Goal: Task Accomplishment & Management: Use online tool/utility

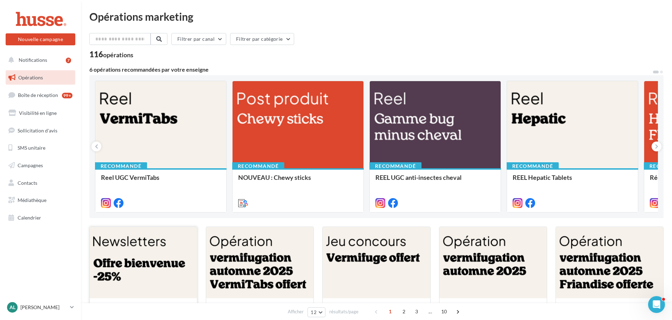
click at [153, 251] on div at bounding box center [143, 263] width 107 height 72
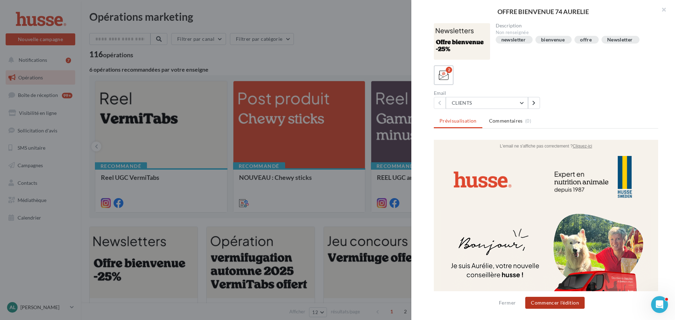
click at [555, 302] on button "Commencer l'édition" at bounding box center [554, 303] width 59 height 12
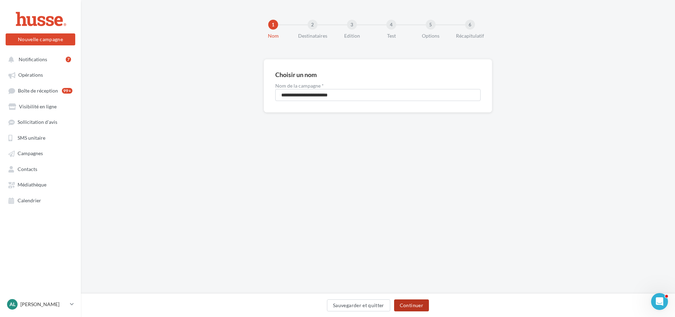
click at [407, 304] on button "Continuer" at bounding box center [411, 305] width 35 height 12
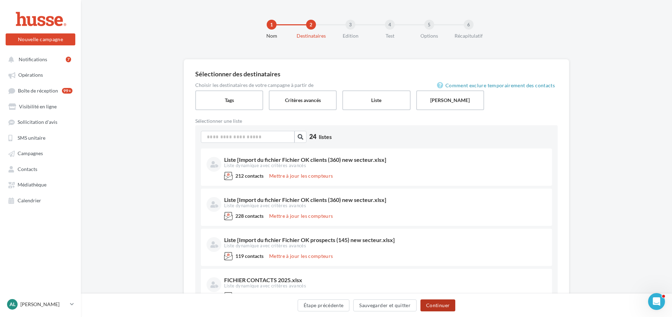
click at [433, 305] on button "Continuer" at bounding box center [437, 305] width 35 height 12
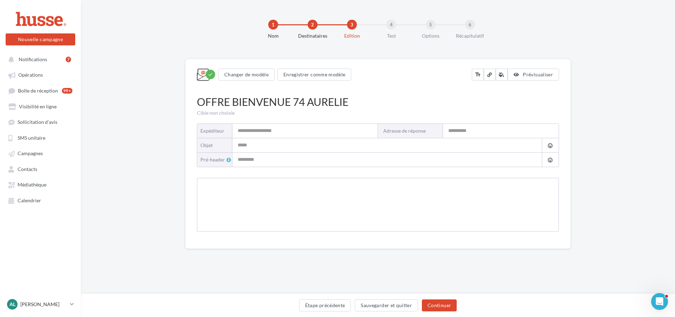
type input "**********"
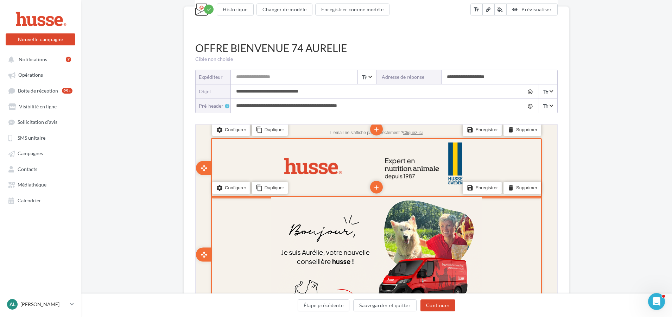
scroll to position [141, 0]
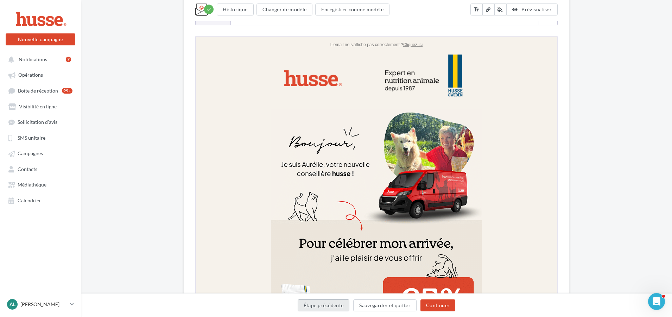
click at [329, 304] on button "Étape précédente" at bounding box center [323, 305] width 52 height 12
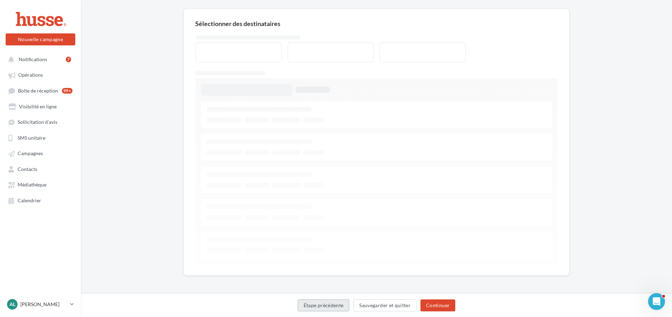
scroll to position [50, 0]
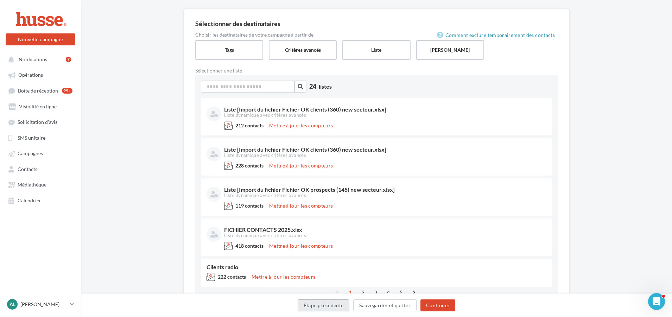
click at [326, 304] on button "Étape précédente" at bounding box center [323, 305] width 52 height 12
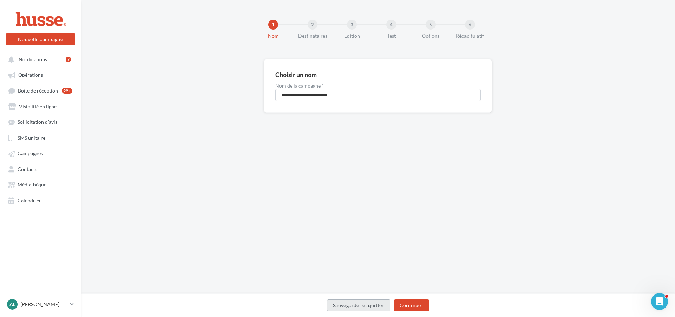
drag, startPoint x: 354, startPoint y: 305, endPoint x: 318, endPoint y: 150, distance: 158.8
click at [315, 162] on div "**********" at bounding box center [378, 147] width 594 height 294
click at [43, 74] on link "Opérations" at bounding box center [40, 74] width 72 height 13
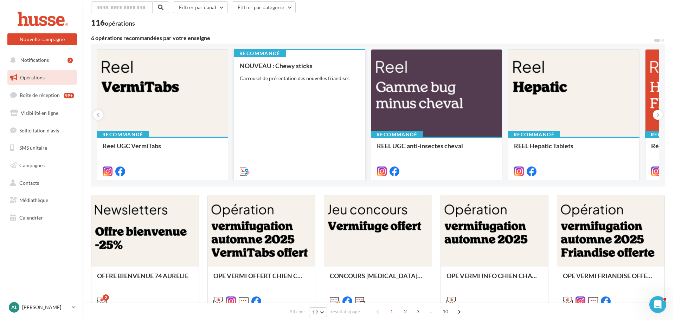
scroll to position [70, 0]
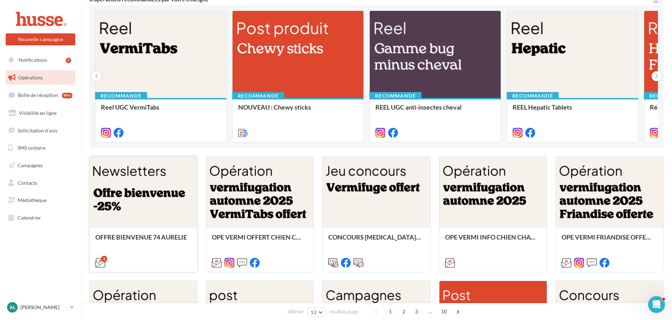
click at [133, 191] on div at bounding box center [143, 193] width 107 height 72
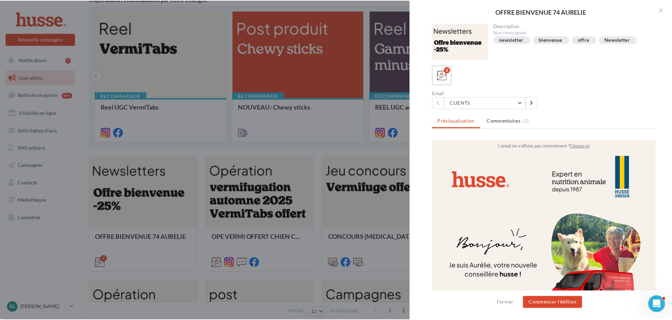
scroll to position [0, 0]
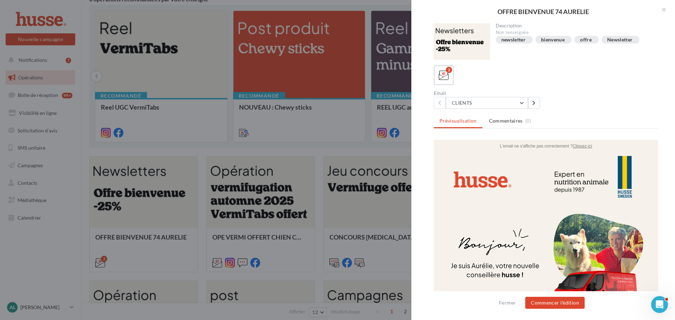
click at [193, 149] on div at bounding box center [337, 160] width 675 height 320
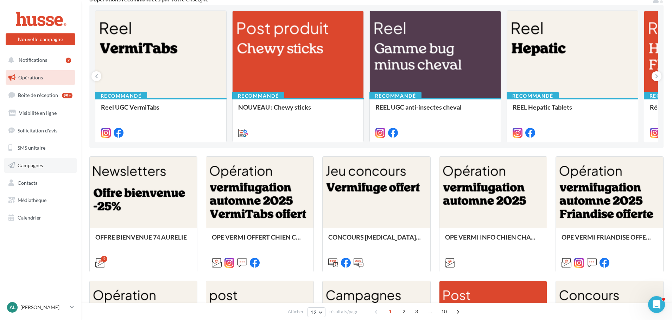
click at [39, 163] on span "Campagnes" at bounding box center [30, 165] width 25 height 6
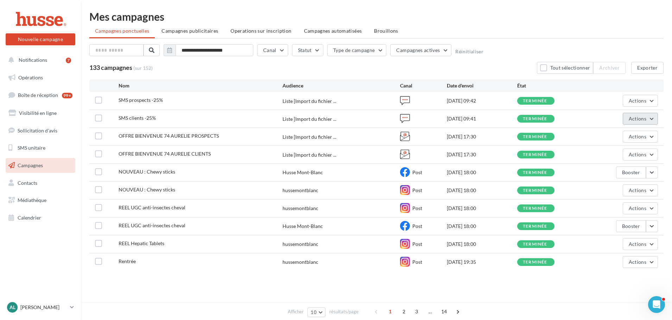
click at [652, 118] on button "Actions" at bounding box center [639, 119] width 35 height 12
